Goal: Navigation & Orientation: Find specific page/section

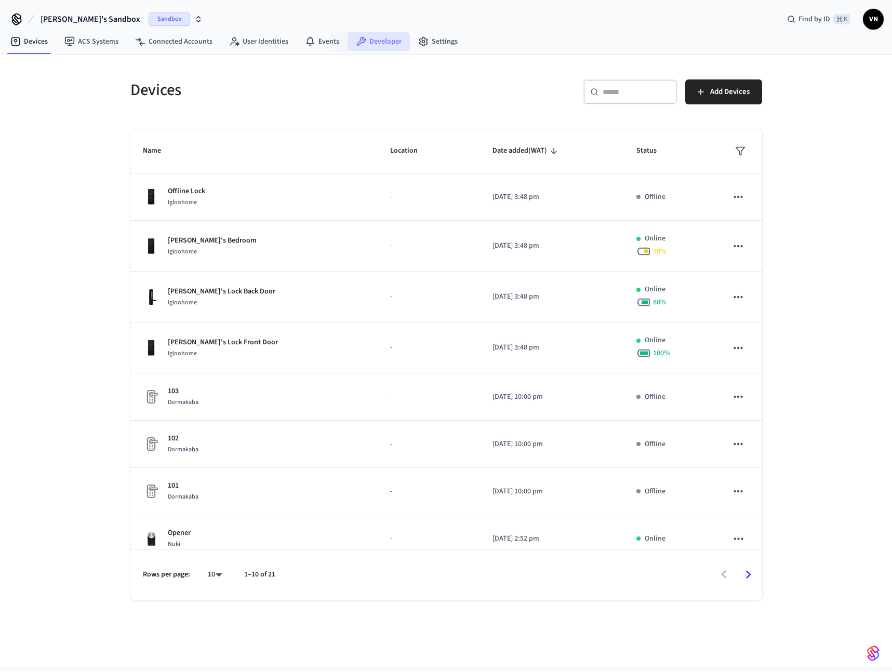
click at [374, 44] on link "Developer" at bounding box center [379, 41] width 62 height 19
click at [99, 23] on span "[PERSON_NAME]'s Sandbox" at bounding box center [91, 19] width 100 height 12
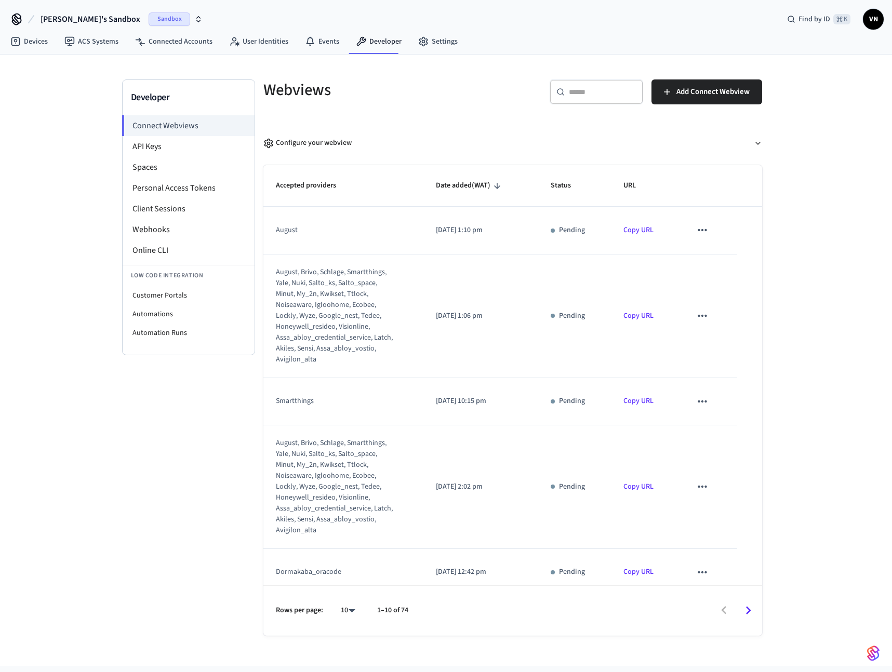
click at [161, 26] on button "[PERSON_NAME]'s Sandbox Sandbox" at bounding box center [121, 19] width 168 height 22
click at [122, 83] on div "SuiteOp Production" at bounding box center [125, 87] width 142 height 14
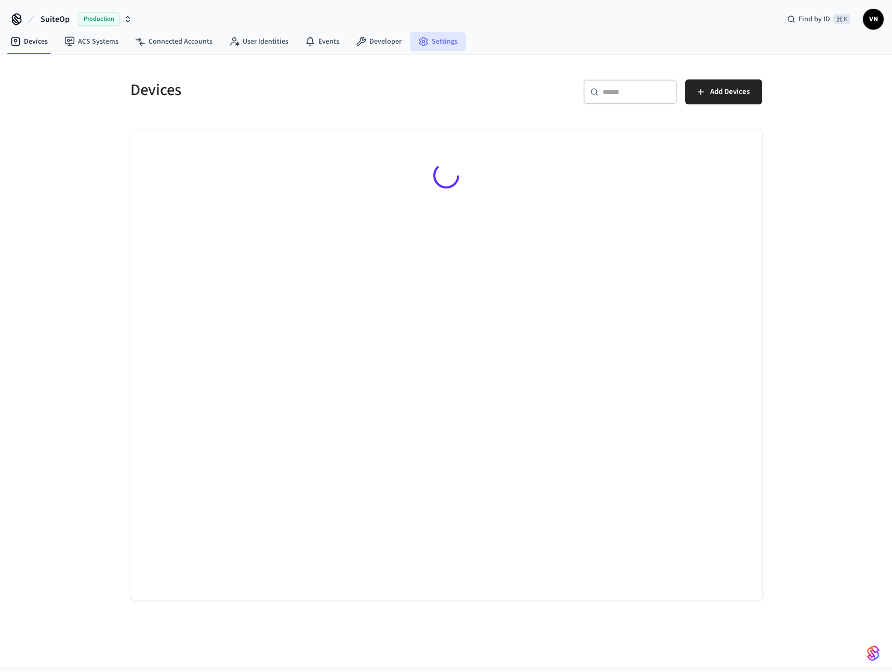
click at [442, 46] on link "Settings" at bounding box center [438, 41] width 56 height 19
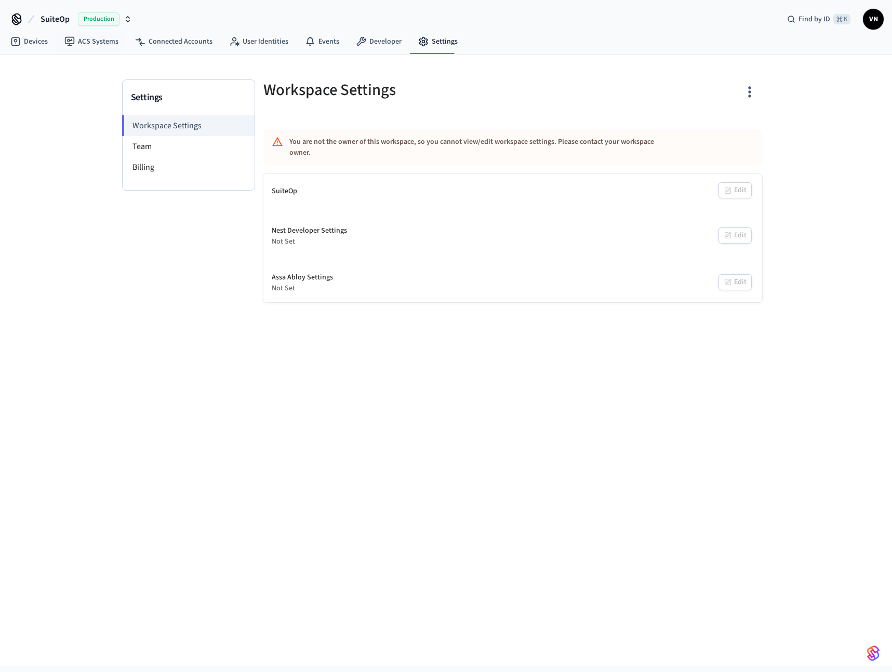
click at [83, 17] on span "Production" at bounding box center [99, 19] width 42 height 14
click at [86, 69] on span "[PERSON_NAME]'s Sandbox" at bounding box center [56, 67] width 86 height 10
